Goal: Understand process/instructions: Learn how to perform a task or action

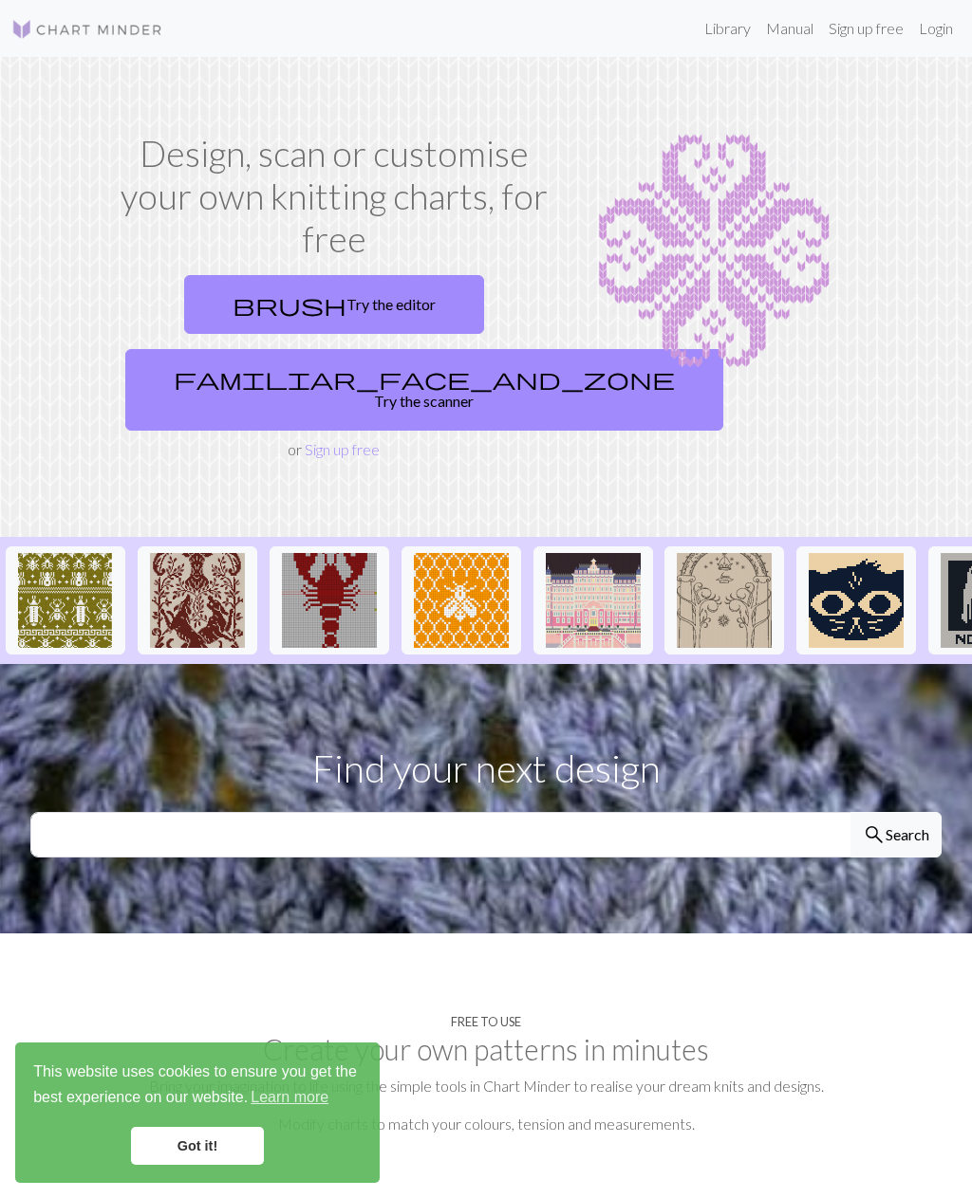
click at [303, 294] on link "brush Try the editor" at bounding box center [334, 304] width 300 height 59
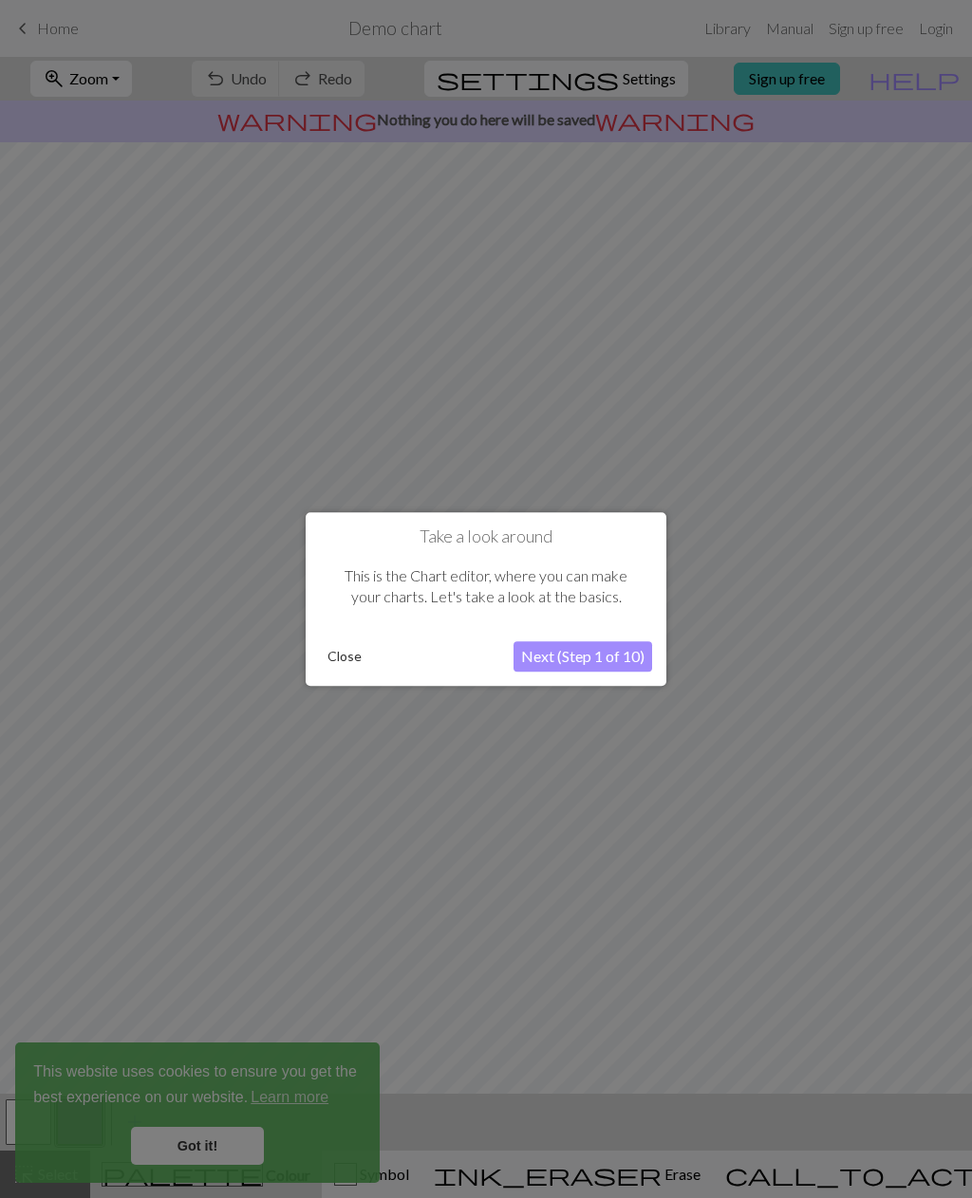
click at [579, 660] on button "Next (Step 1 of 10)" at bounding box center [582, 656] width 139 height 30
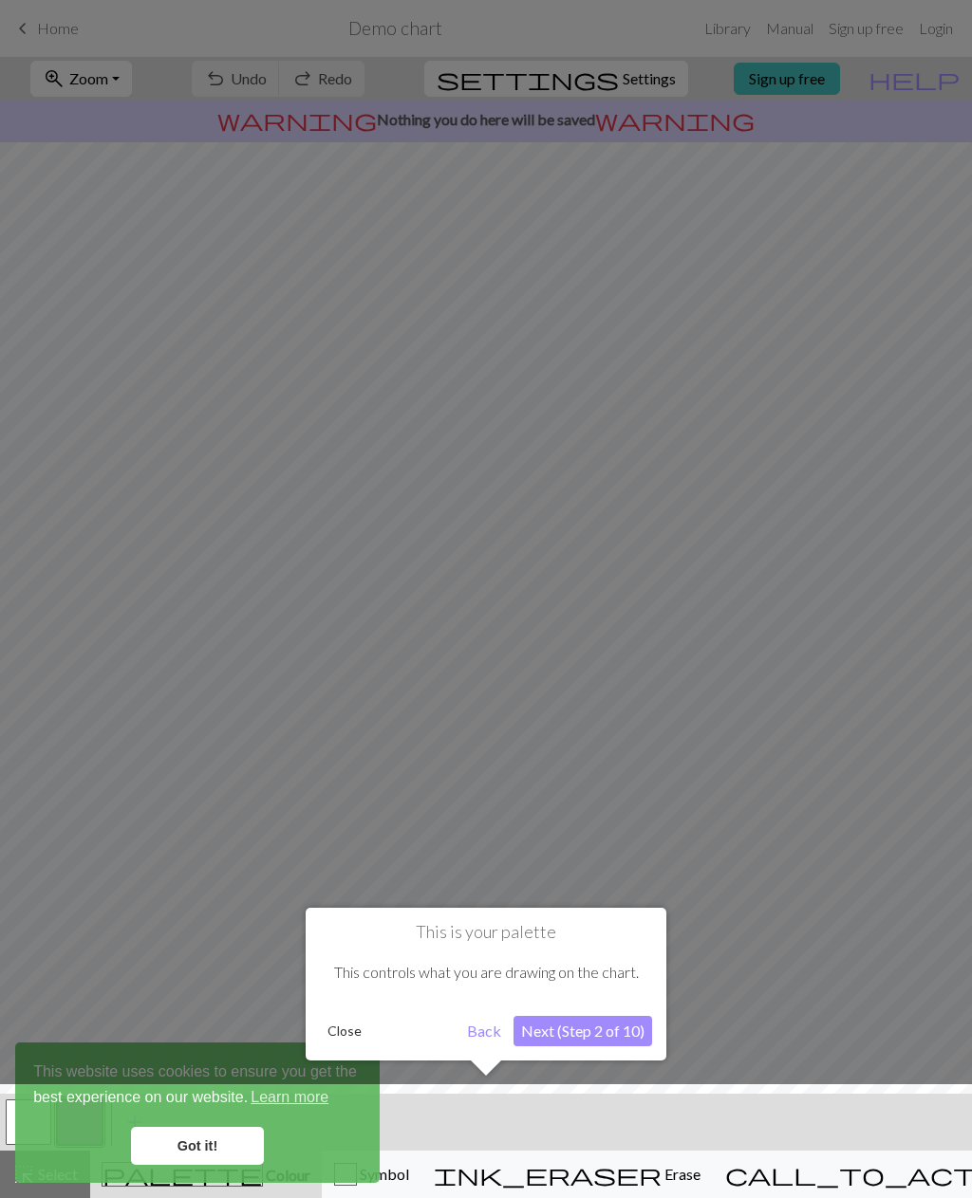
click at [585, 1016] on button "Next (Step 2 of 10)" at bounding box center [582, 1031] width 139 height 30
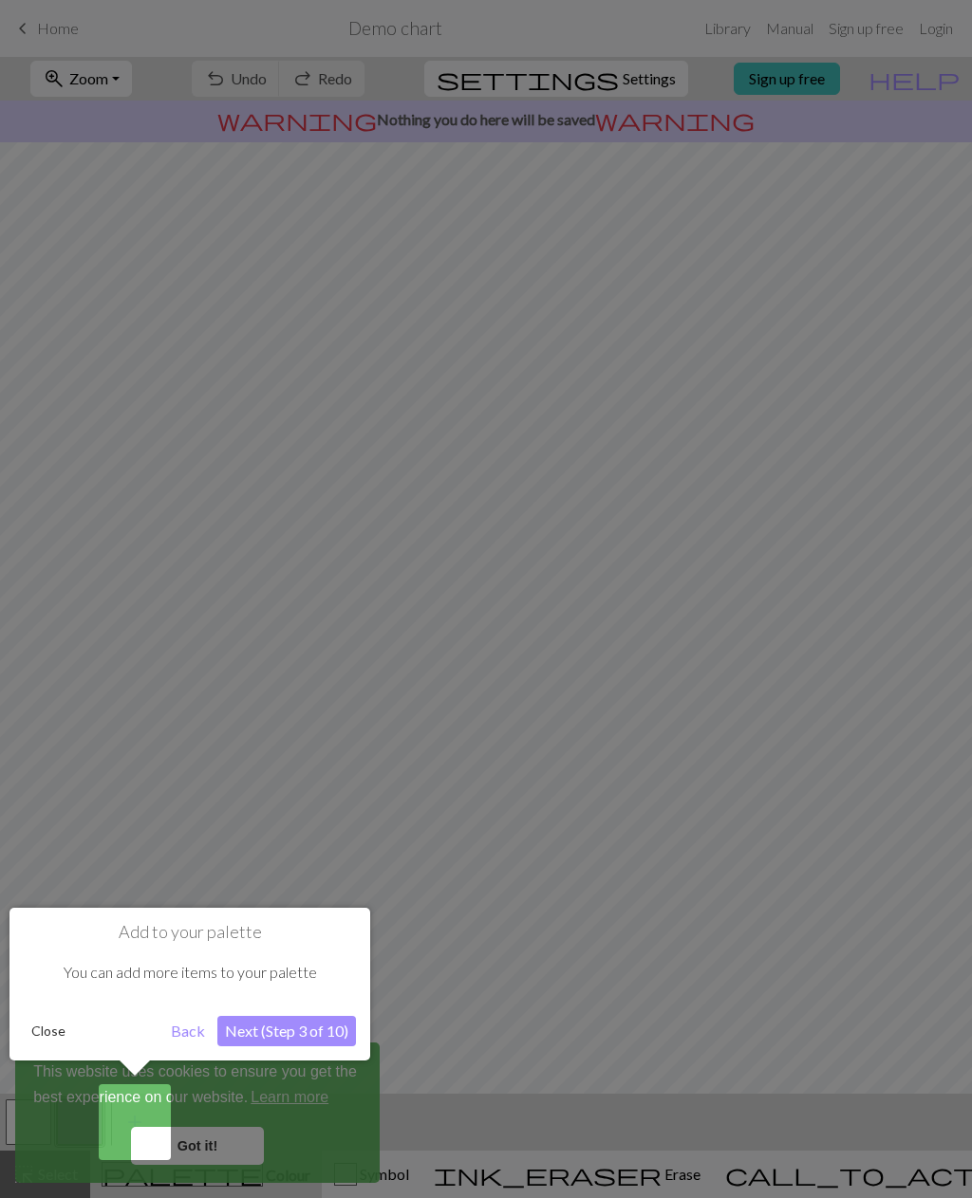
click at [302, 1028] on button "Next (Step 3 of 10)" at bounding box center [286, 1031] width 139 height 30
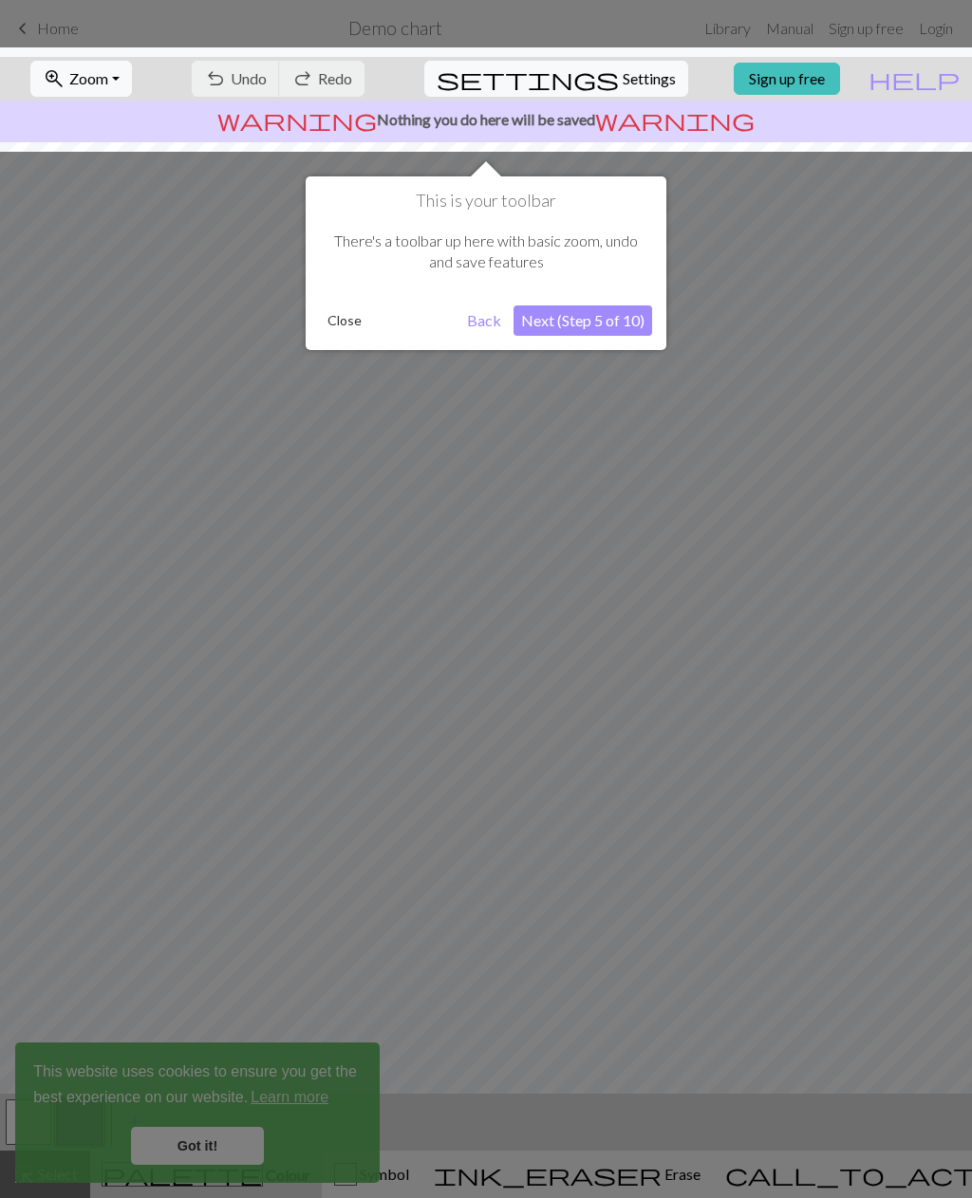
click at [604, 329] on button "Next (Step 5 of 10)" at bounding box center [582, 321] width 139 height 30
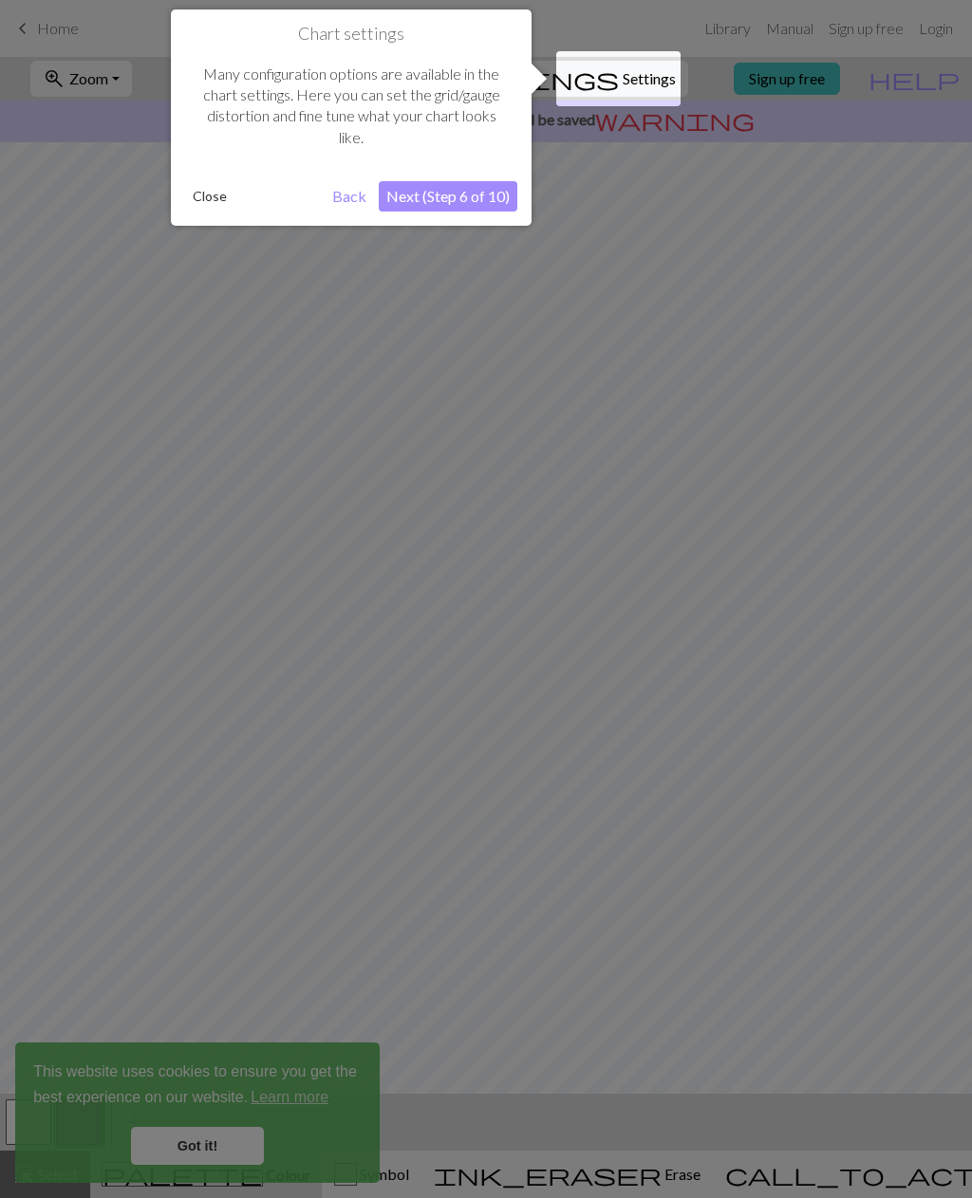
click at [486, 198] on button "Next (Step 6 of 10)" at bounding box center [448, 196] width 139 height 30
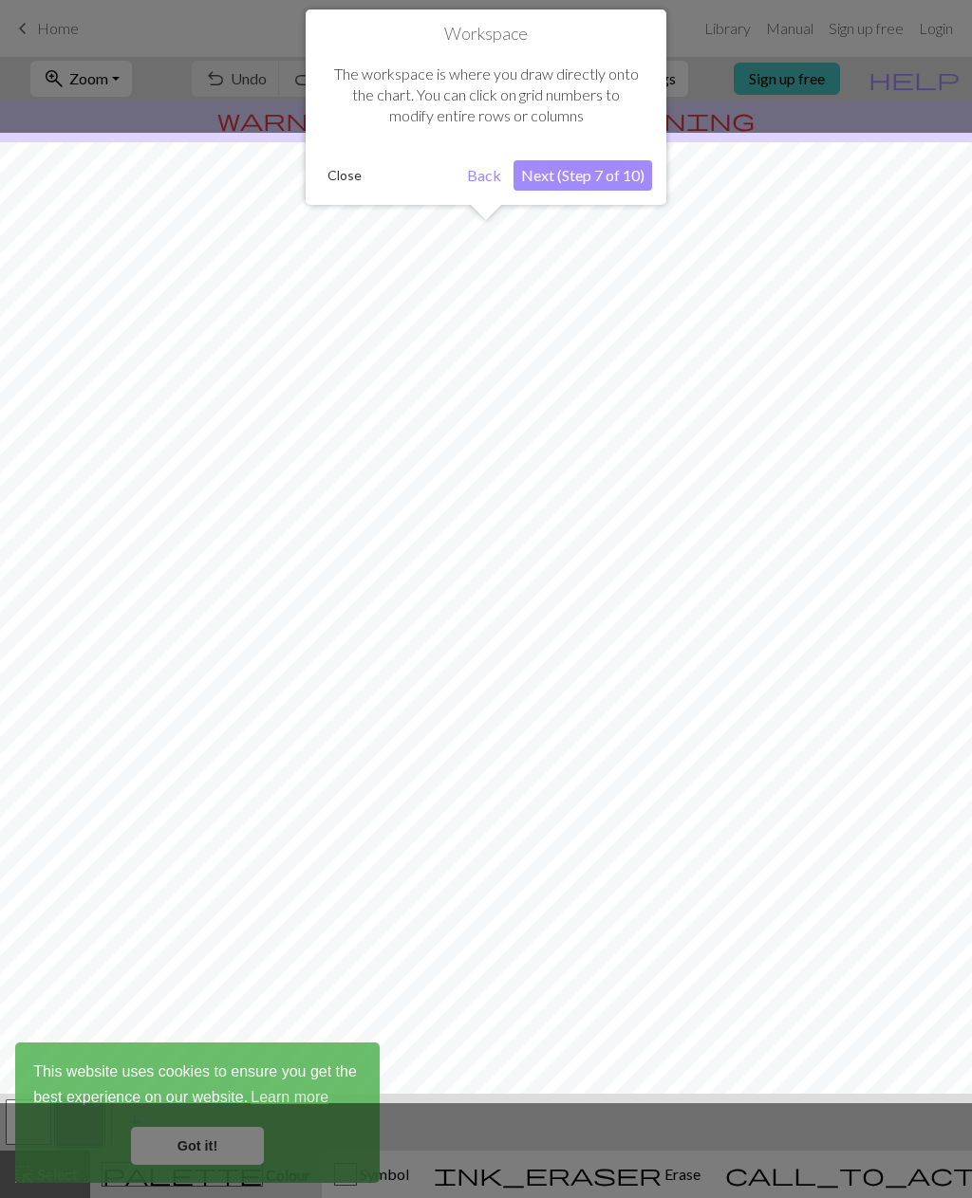
click at [601, 172] on button "Next (Step 7 of 10)" at bounding box center [582, 175] width 139 height 30
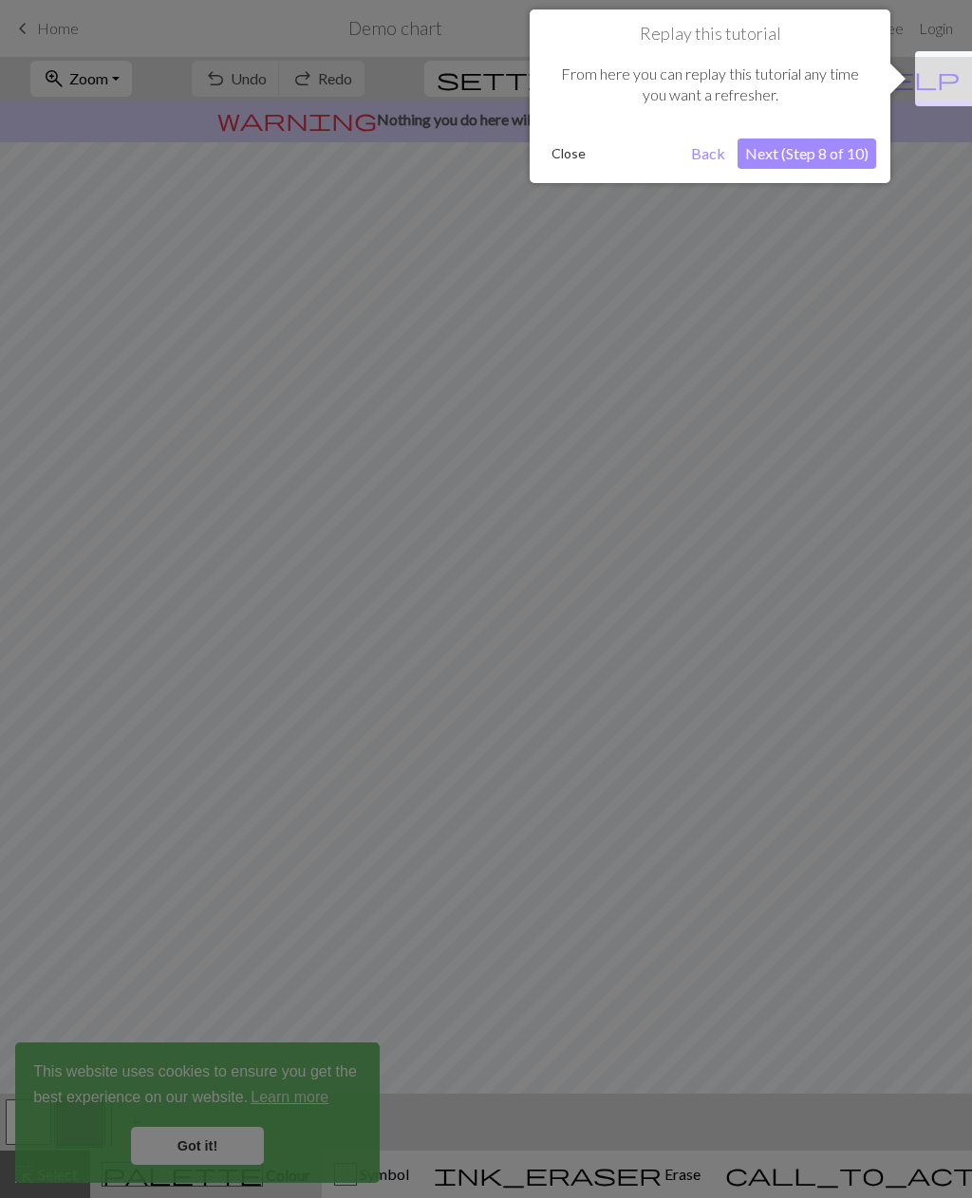
click at [822, 150] on button "Next (Step 8 of 10)" at bounding box center [806, 154] width 139 height 30
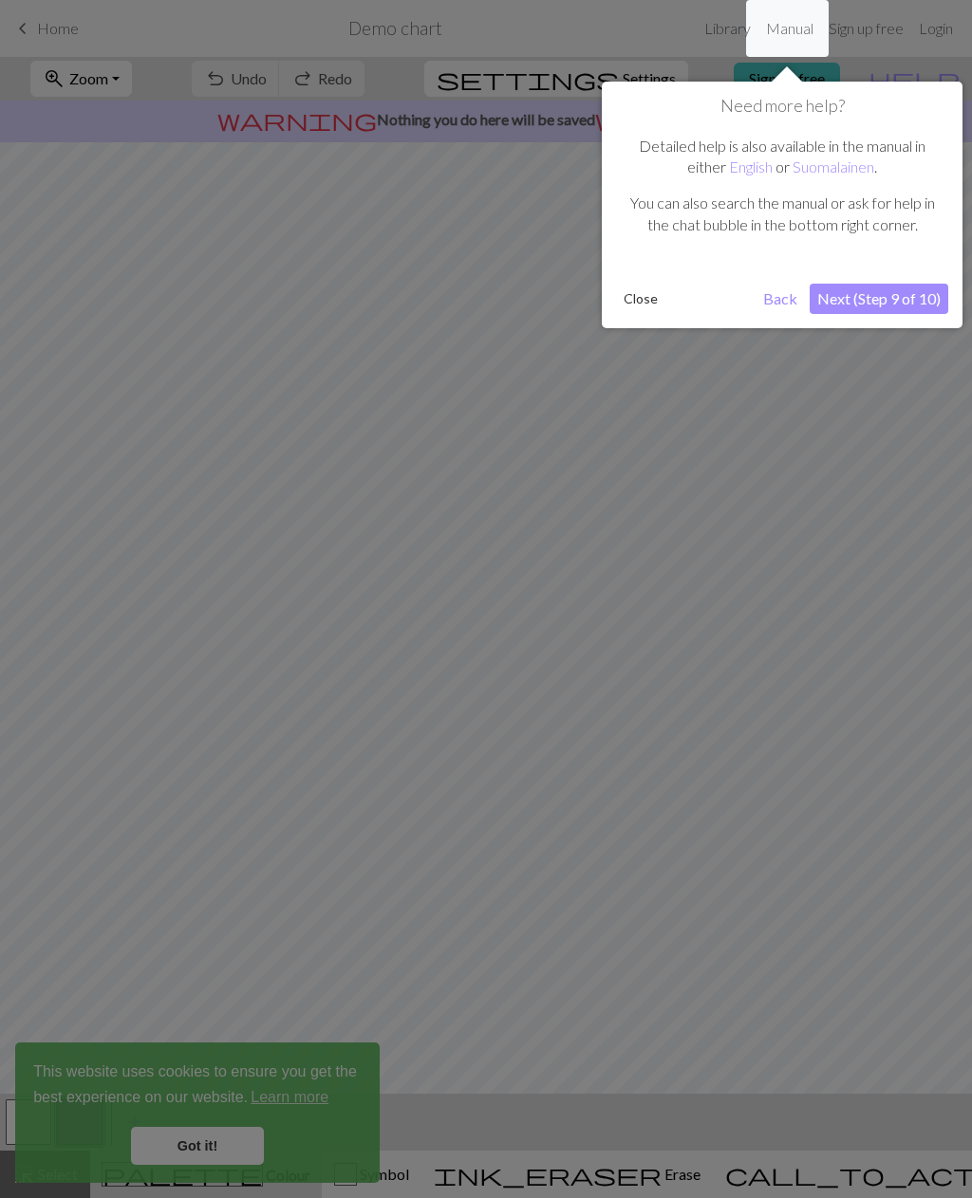
click at [894, 295] on button "Next (Step 9 of 10)" at bounding box center [878, 299] width 139 height 30
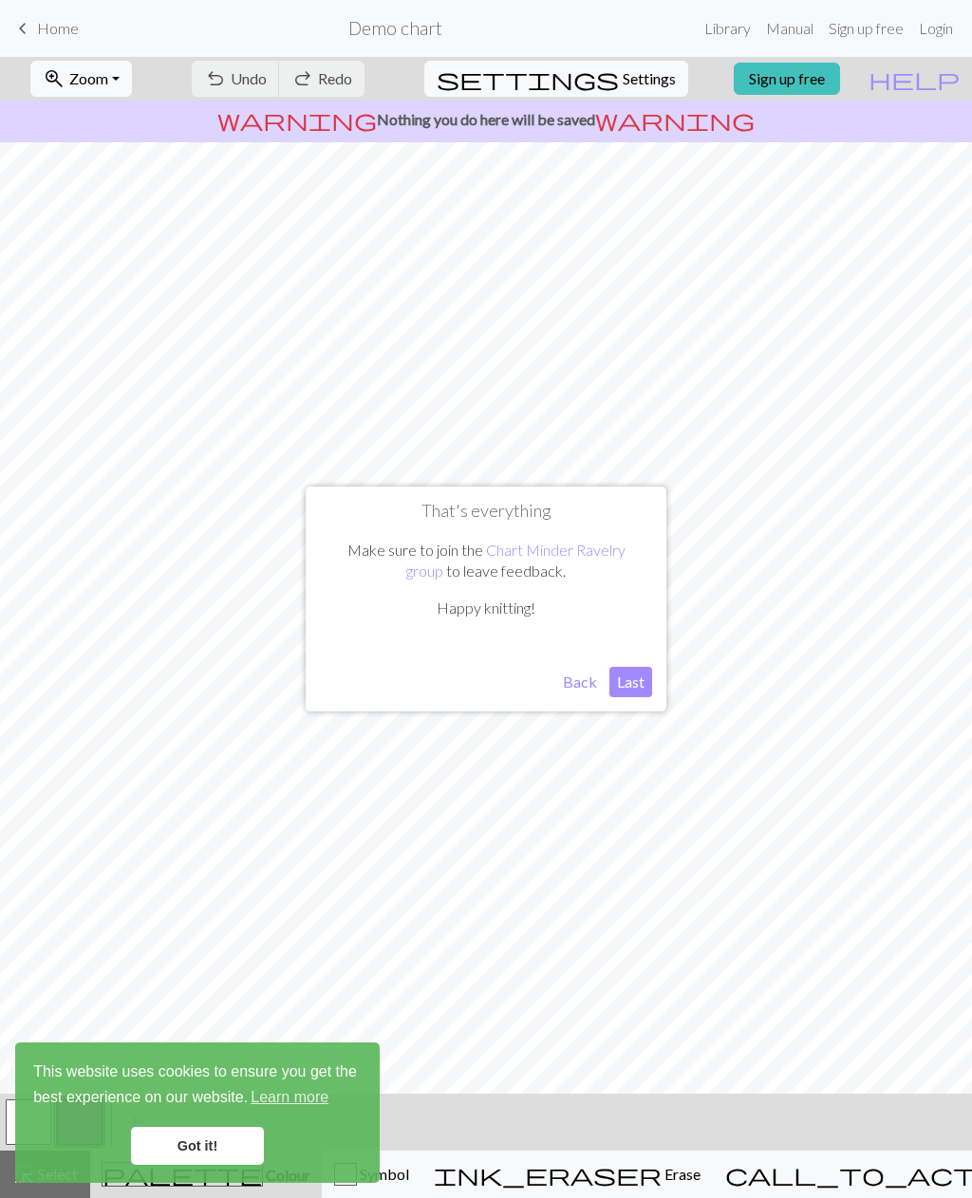
click at [619, 679] on button "Last" at bounding box center [630, 682] width 43 height 30
